Goal: Find specific page/section

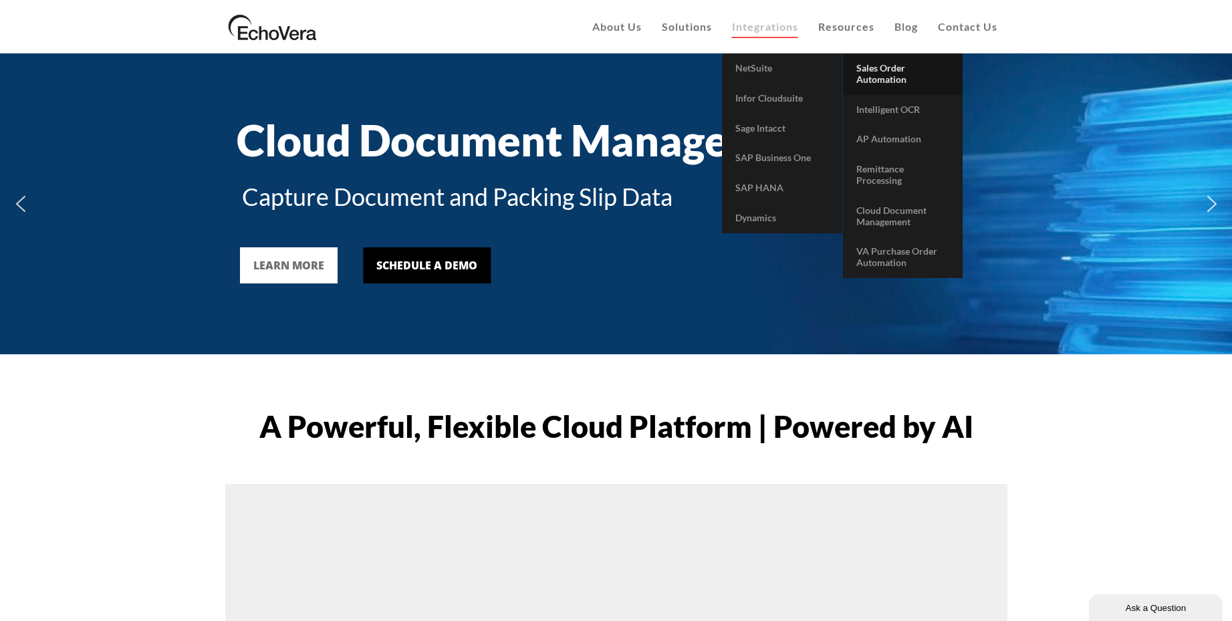
click at [874, 71] on span "Sales Order Automation" at bounding box center [881, 73] width 50 height 23
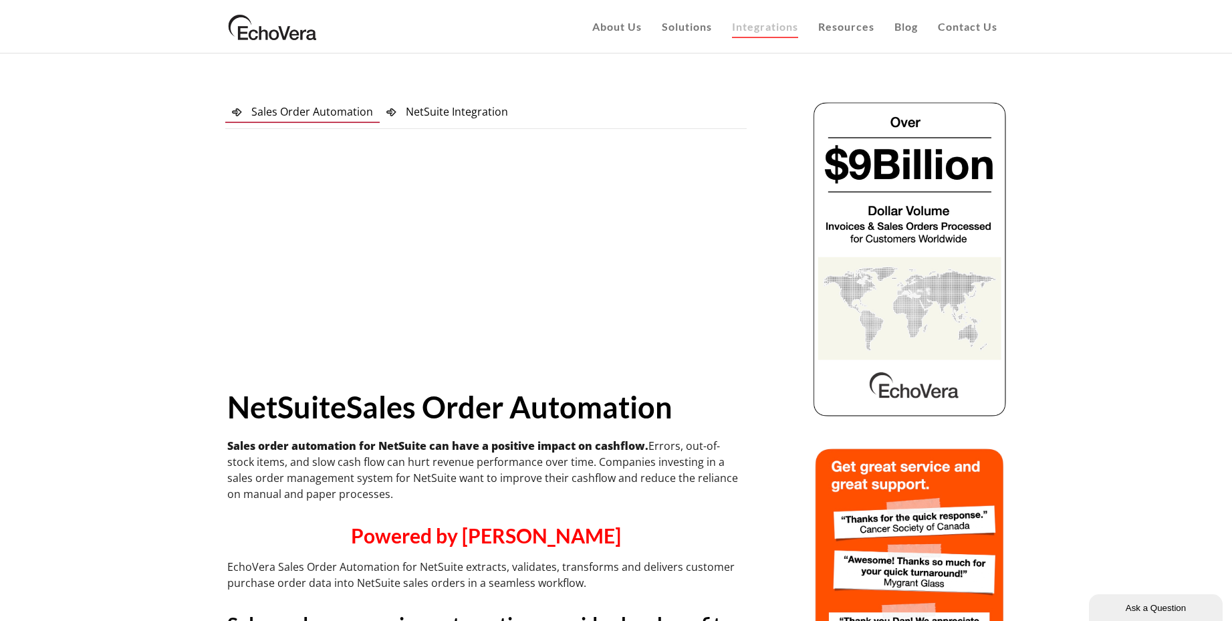
click at [292, 35] on img at bounding box center [272, 26] width 95 height 33
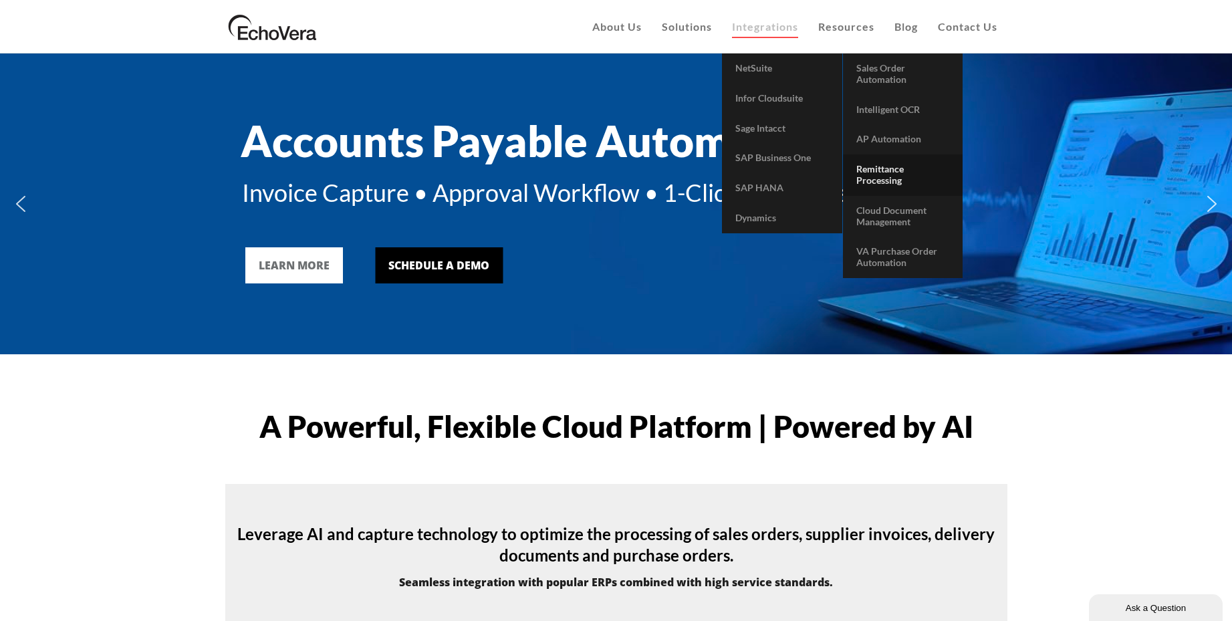
click at [880, 173] on span "Remittance Processing" at bounding box center [879, 174] width 47 height 23
